Goal: Find specific page/section: Find specific page/section

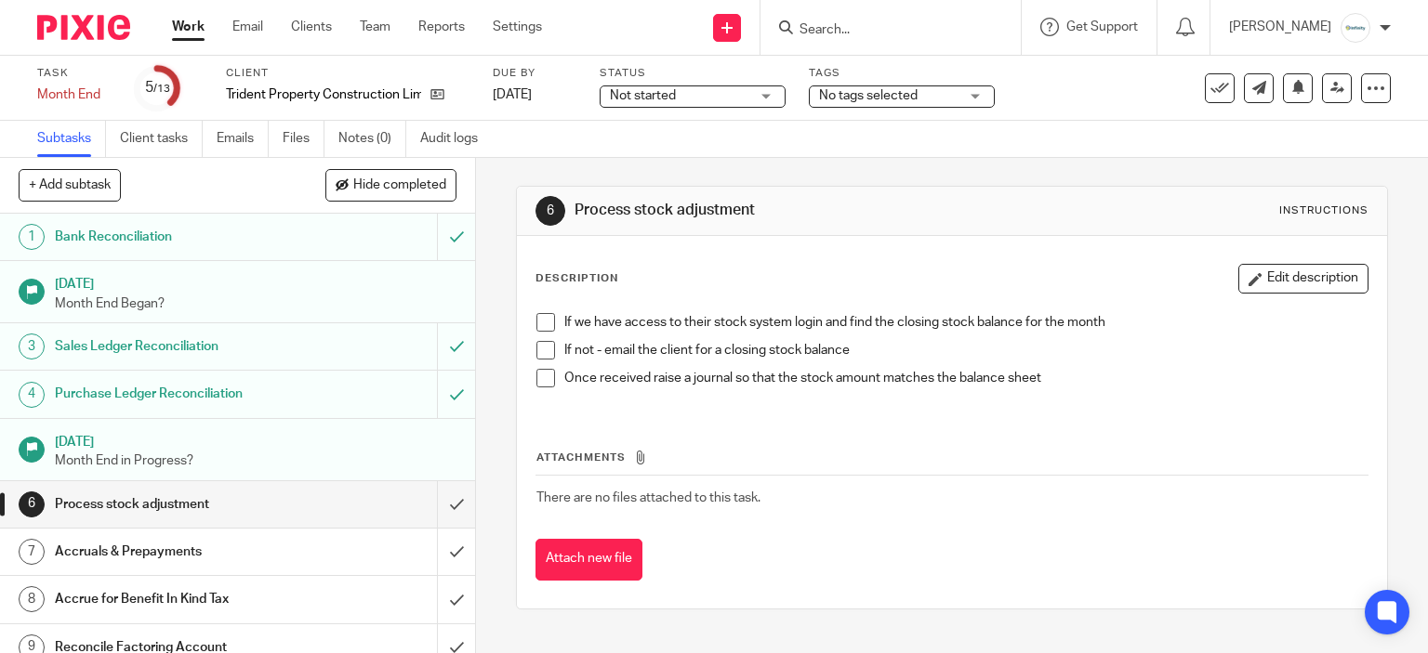
drag, startPoint x: 0, startPoint y: 0, endPoint x: 876, endPoint y: 22, distance: 876.7
click at [876, 23] on input "Search" at bounding box center [880, 30] width 167 height 17
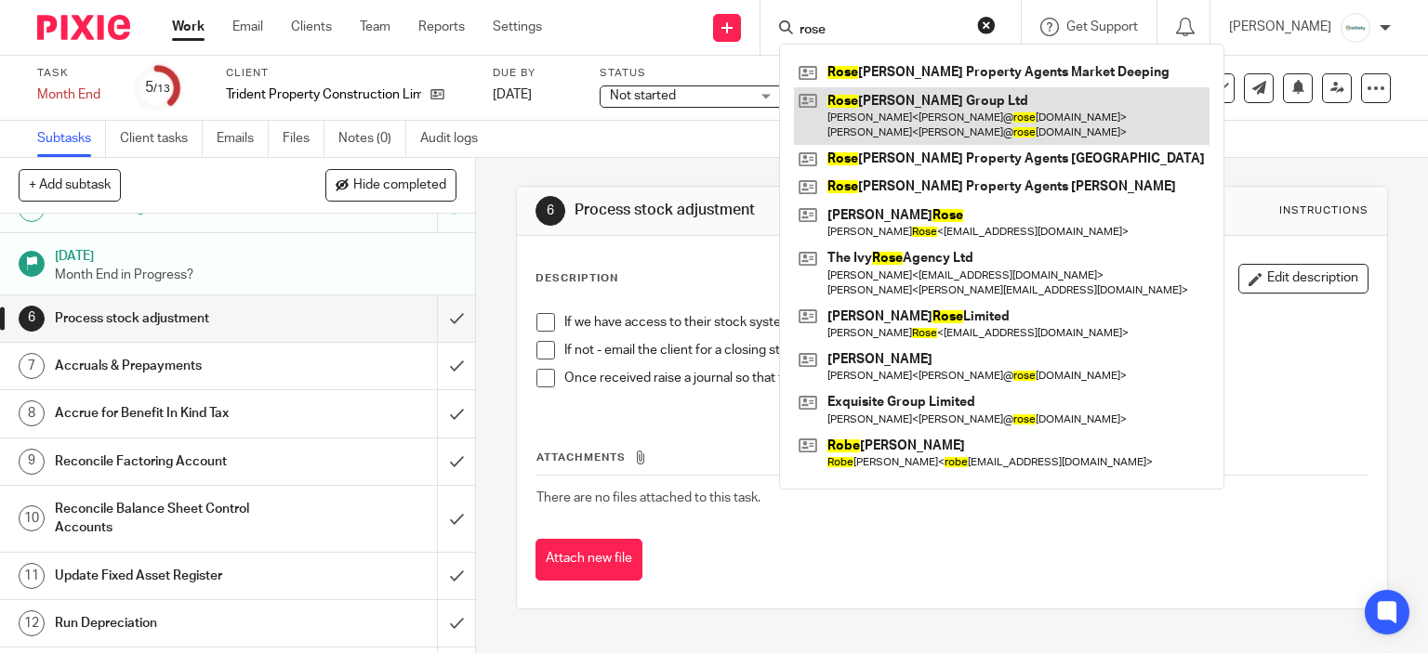
type input "rose"
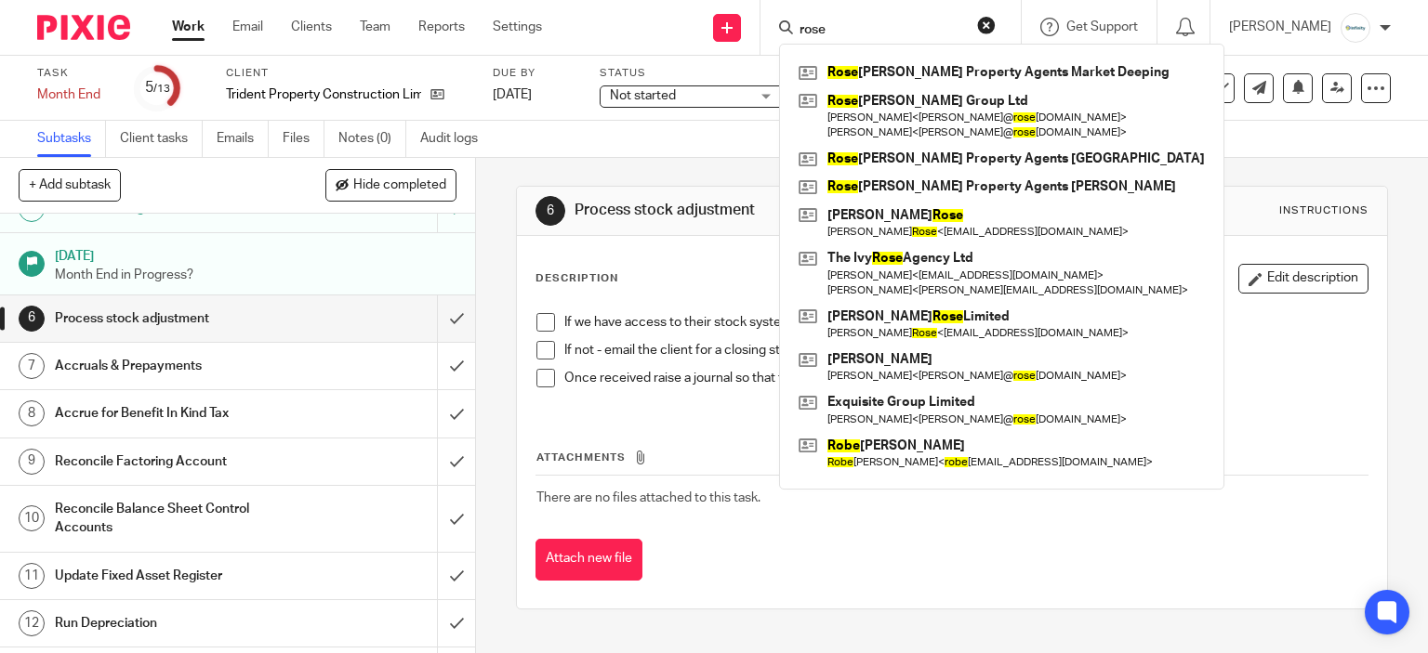
click at [729, 163] on div "6 Process stock adjustment Instructions Description Edit description If we have…" at bounding box center [952, 398] width 873 height 480
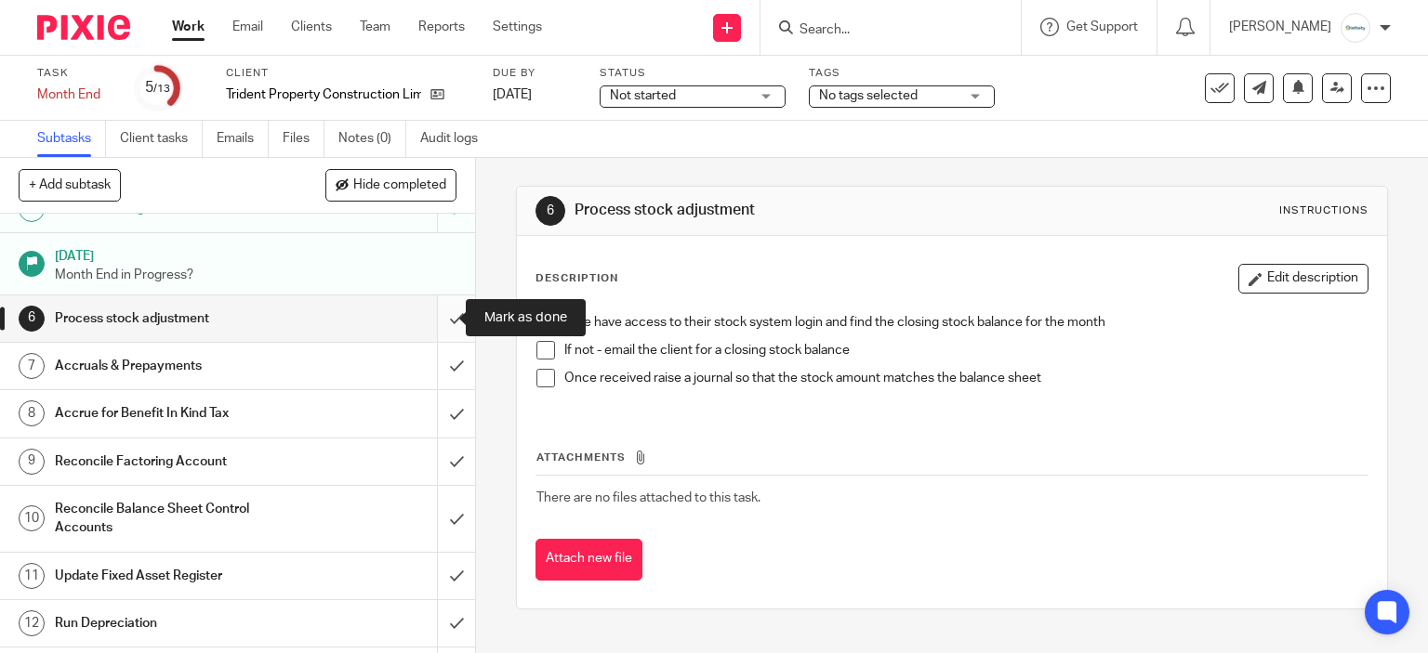
click at [454, 303] on input "submit" at bounding box center [237, 319] width 475 height 46
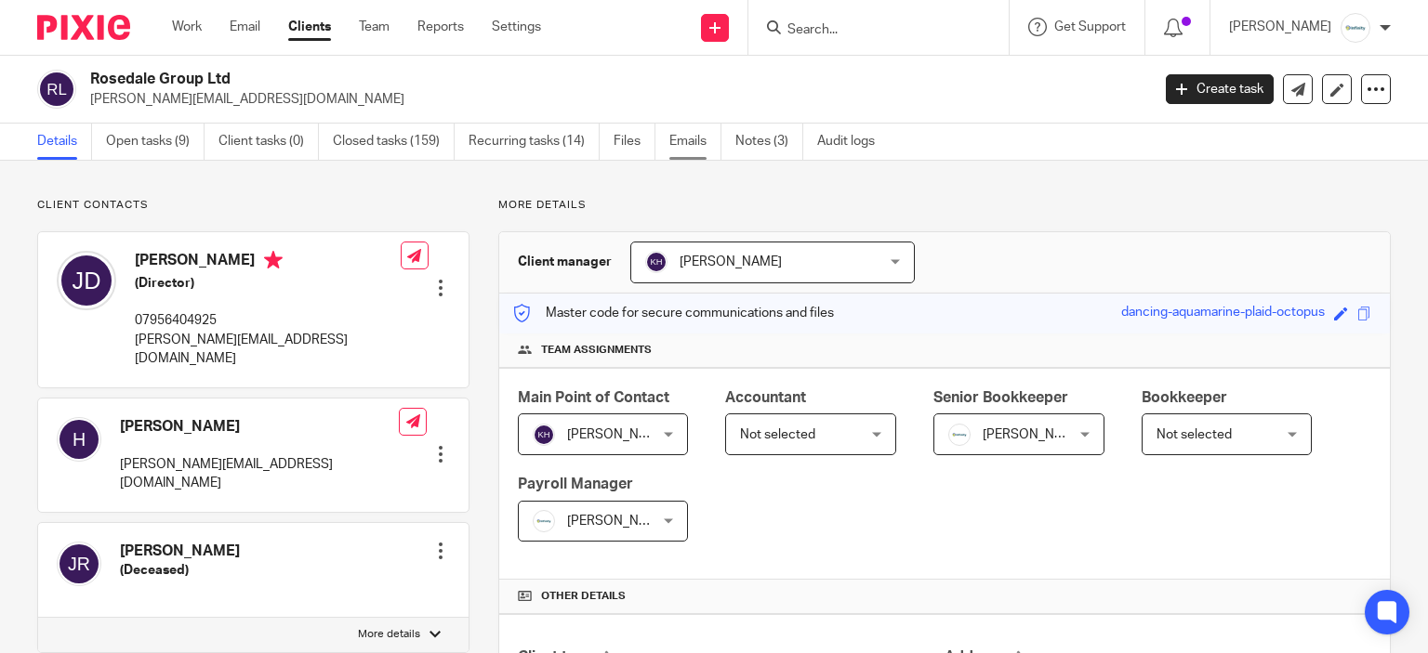
click at [681, 141] on link "Emails" at bounding box center [695, 142] width 52 height 36
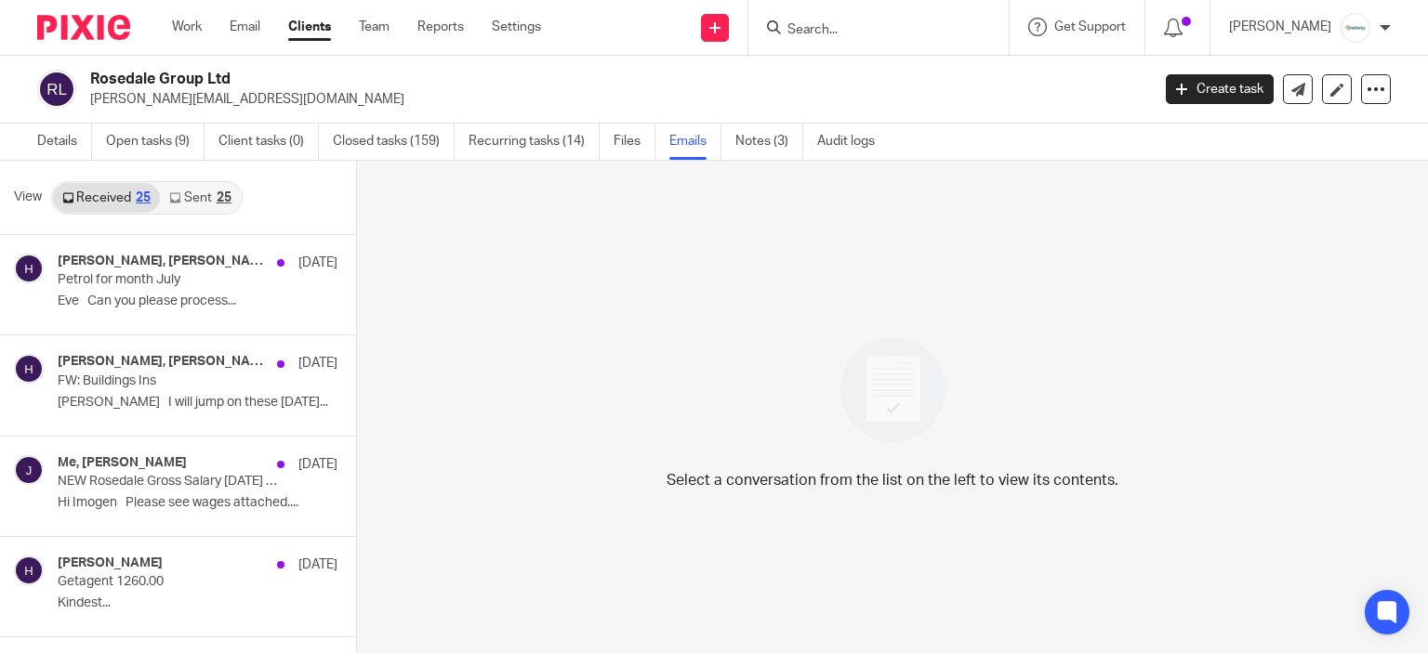
click at [198, 195] on link "Sent 25" at bounding box center [200, 198] width 80 height 30
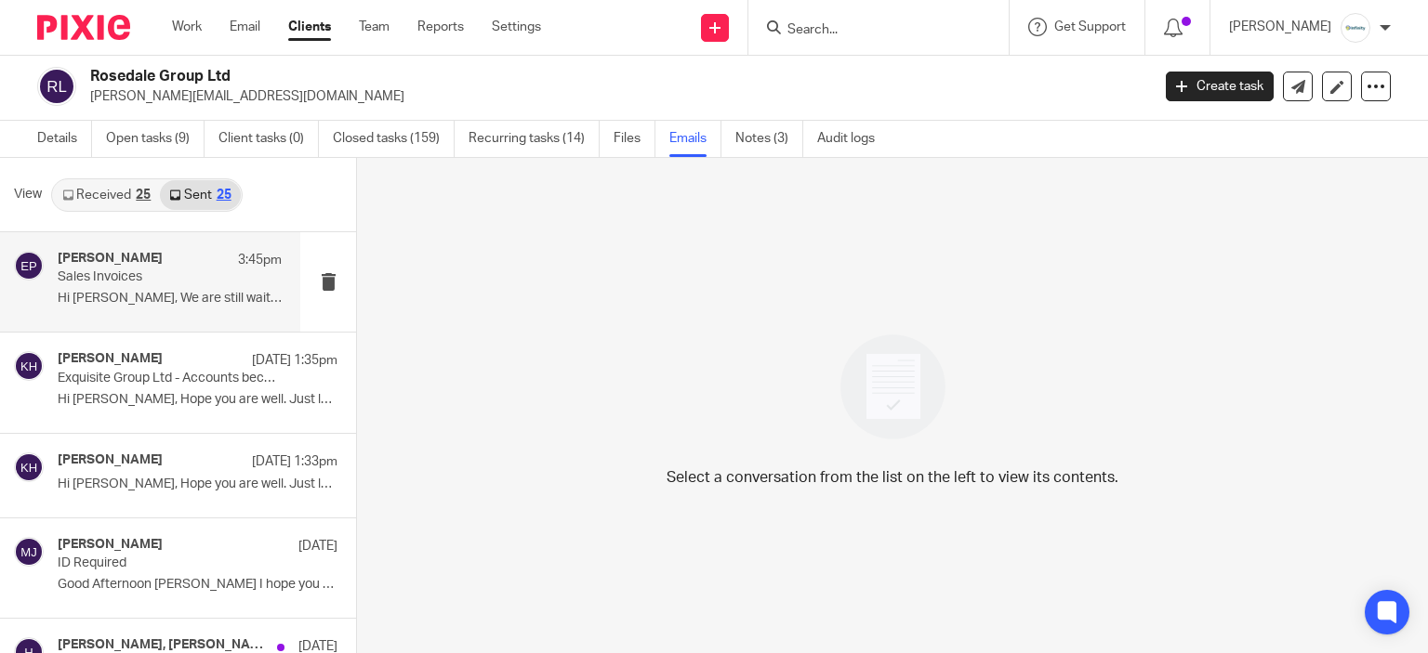
click at [173, 257] on div "Eve Parker 3:45pm" at bounding box center [170, 260] width 224 height 19
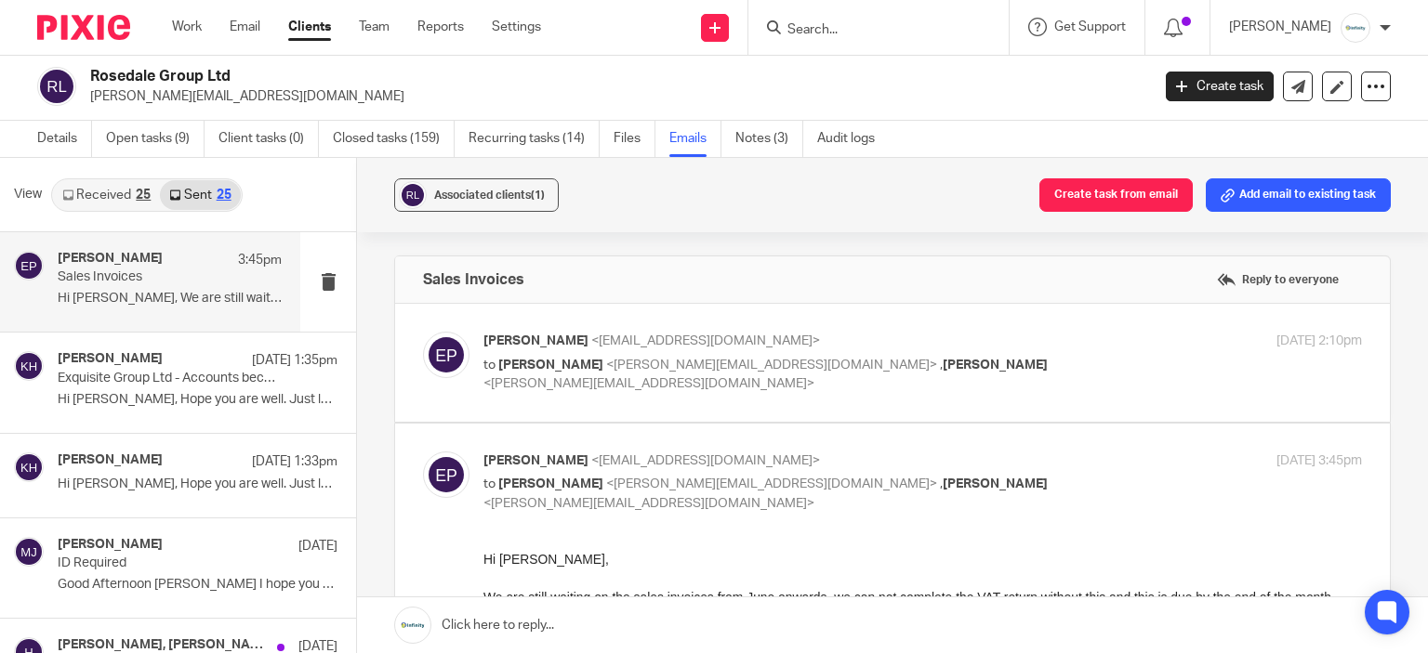
scroll to position [0, 0]
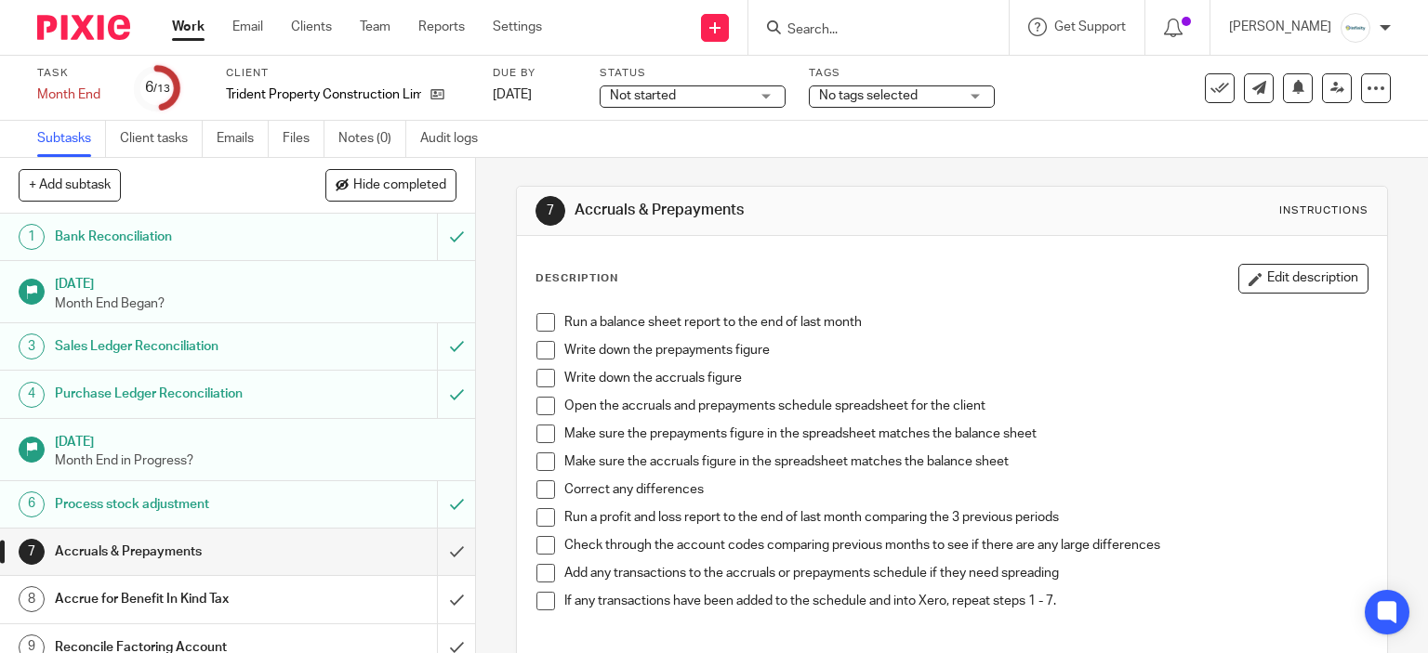
click at [892, 22] on input "Search" at bounding box center [868, 30] width 167 height 17
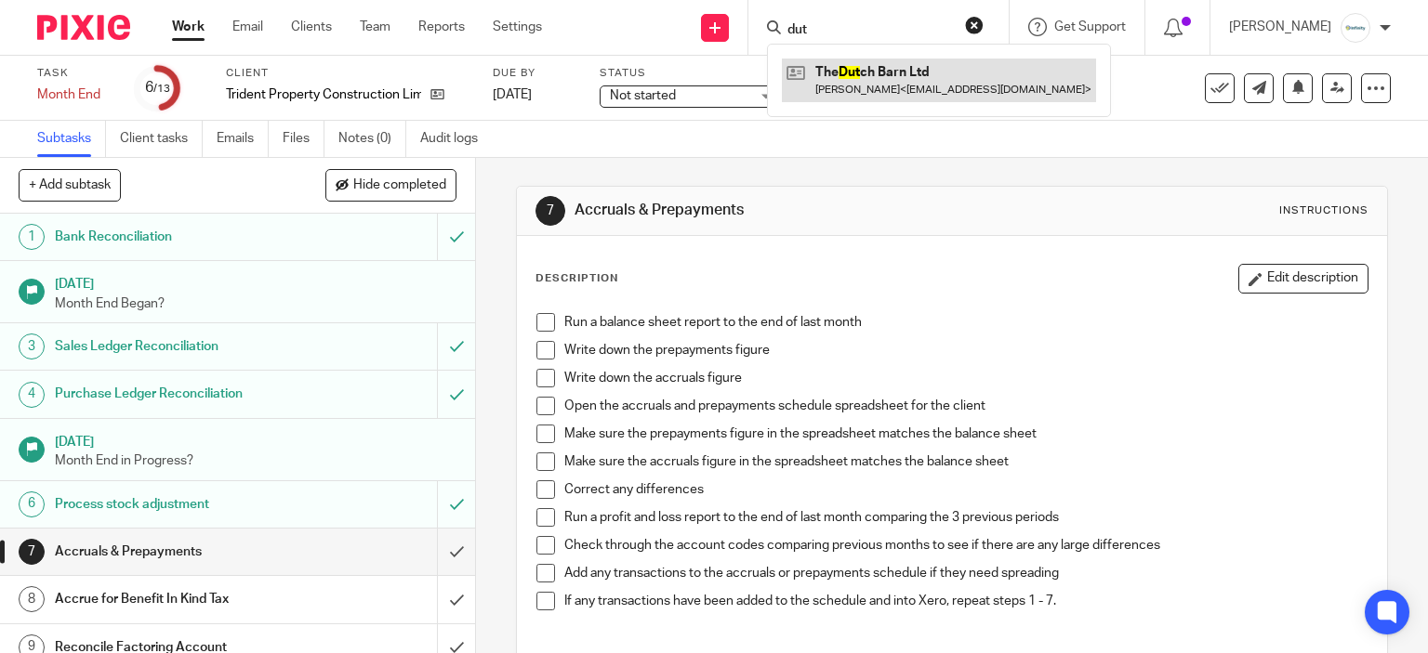
type input "dut"
click at [936, 71] on link at bounding box center [939, 80] width 314 height 43
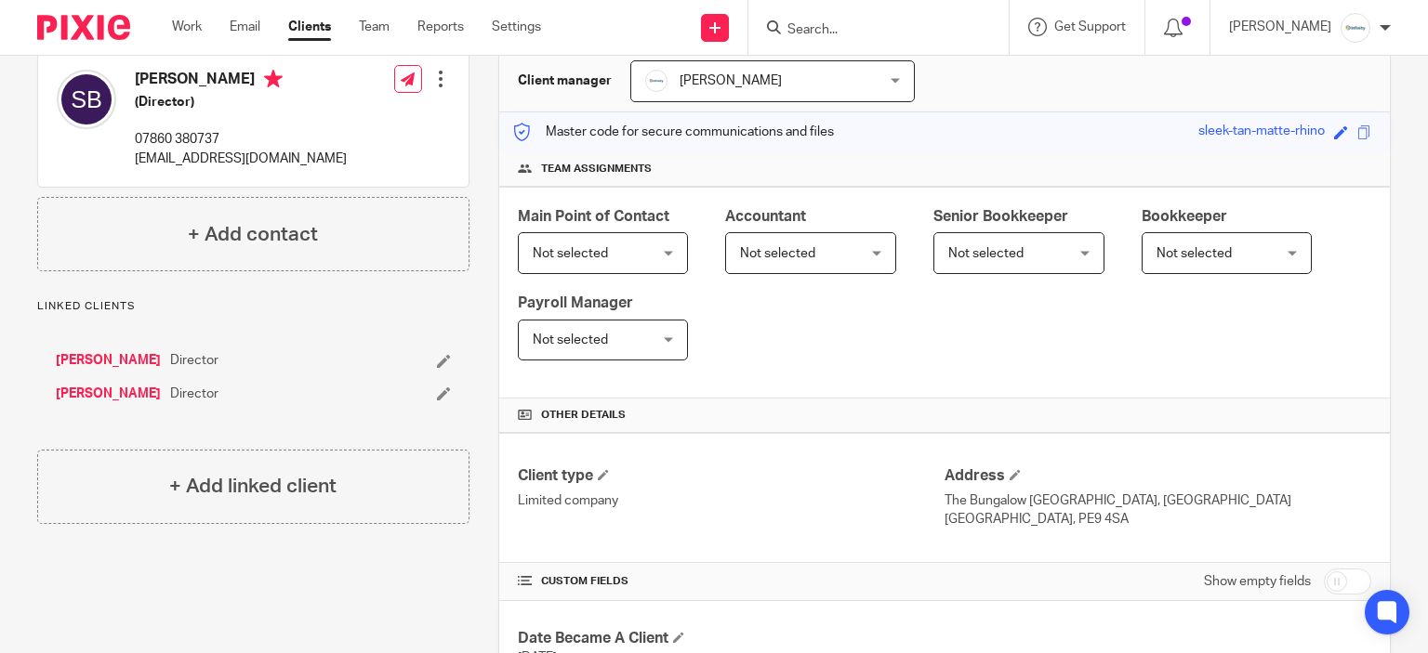
scroll to position [372, 0]
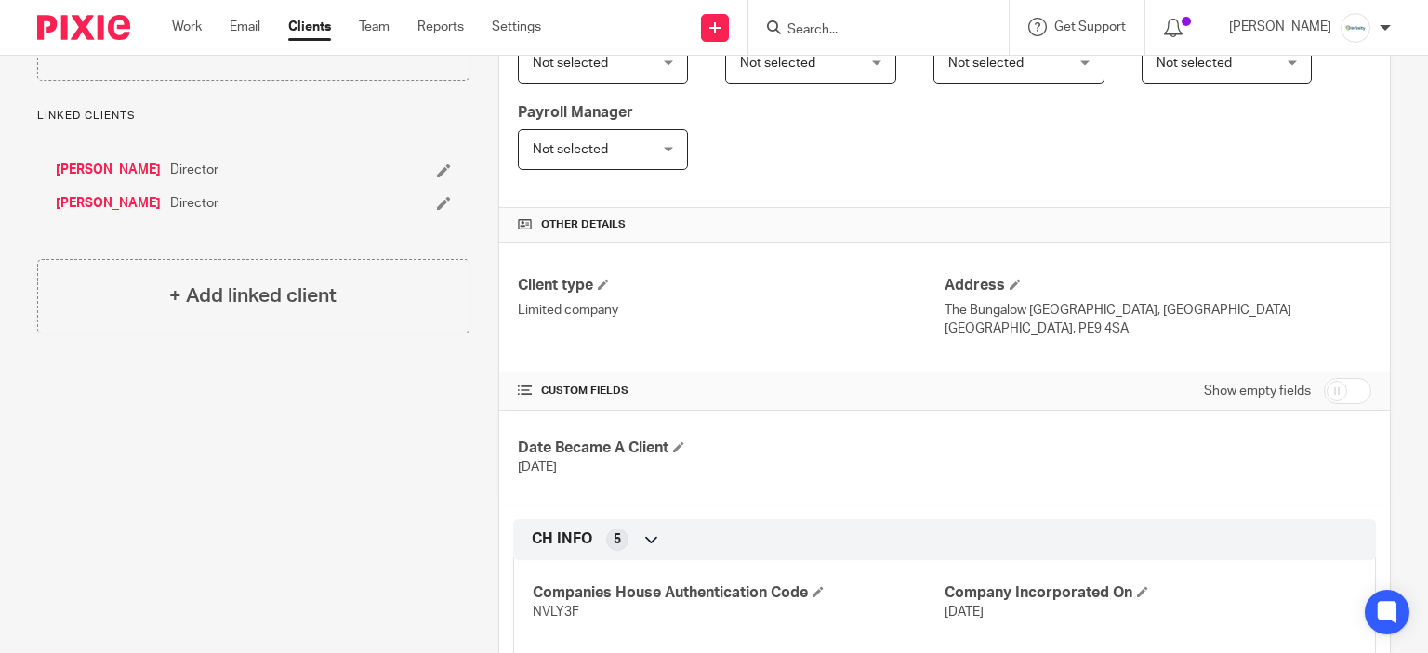
click at [956, 326] on p "[GEOGRAPHIC_DATA], PE9 4SA" at bounding box center [1157, 329] width 427 height 19
click at [808, 346] on div "Client type Limited company Address The [GEOGRAPHIC_DATA], [GEOGRAPHIC_DATA] [G…" at bounding box center [944, 307] width 890 height 129
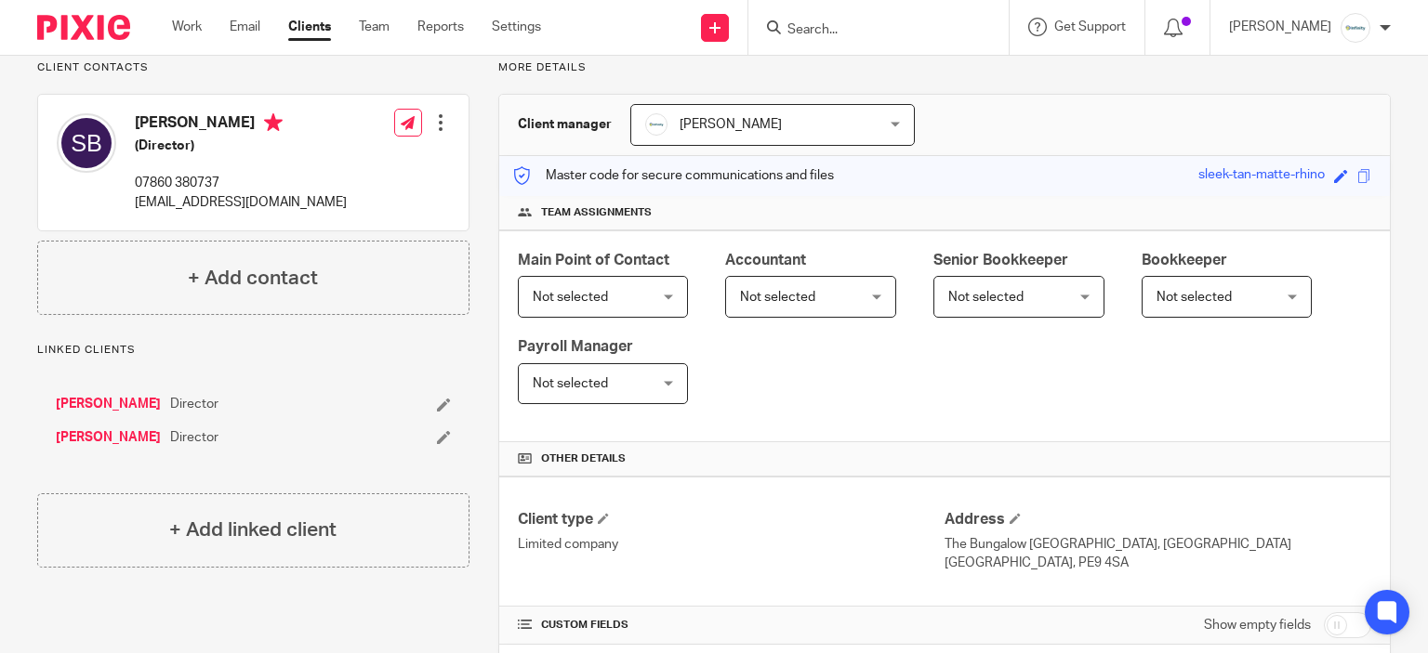
scroll to position [0, 0]
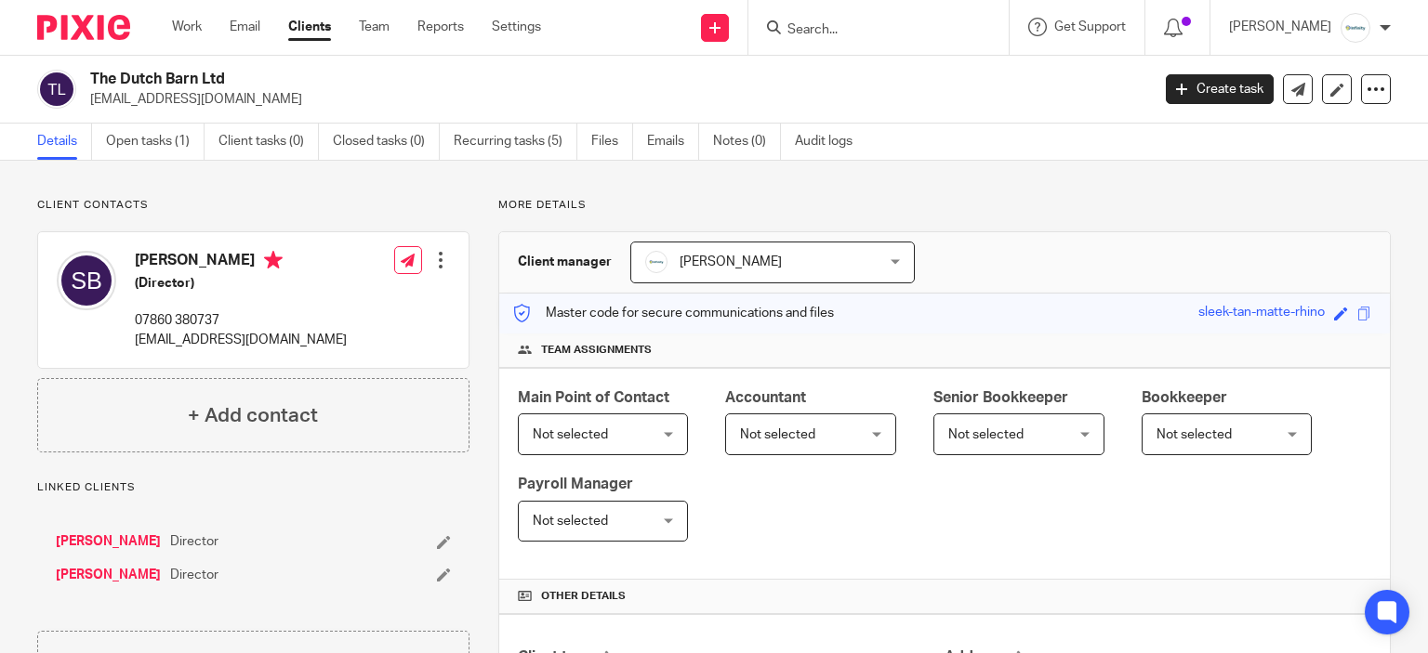
click at [136, 75] on h2 "The Dutch Barn Ltd" at bounding box center [509, 80] width 838 height 20
click at [997, 261] on div "Client manager [PERSON_NAME] [PERSON_NAME] [PERSON_NAME] [PERSON_NAME] [PERSON_…" at bounding box center [944, 262] width 890 height 61
